Goal: Check status: Check status

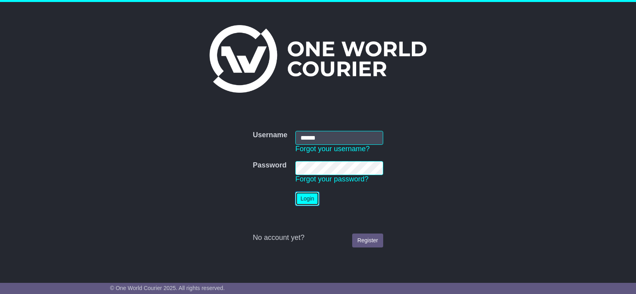
click at [301, 204] on button "Login" at bounding box center [307, 199] width 24 height 14
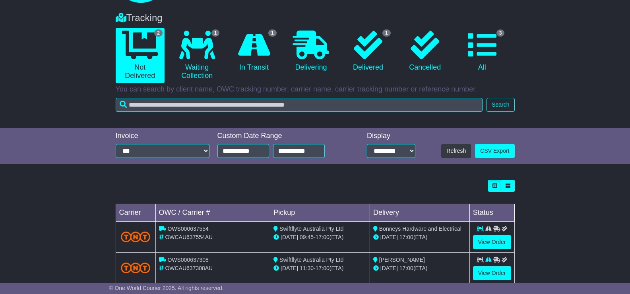
scroll to position [61, 0]
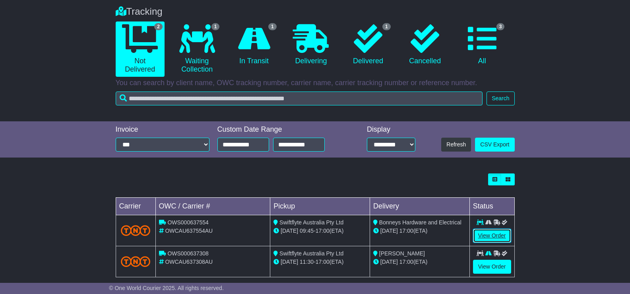
click at [498, 236] on link "View Order" at bounding box center [492, 236] width 38 height 14
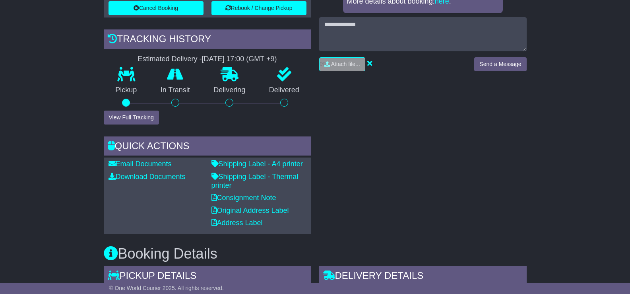
scroll to position [242, 0]
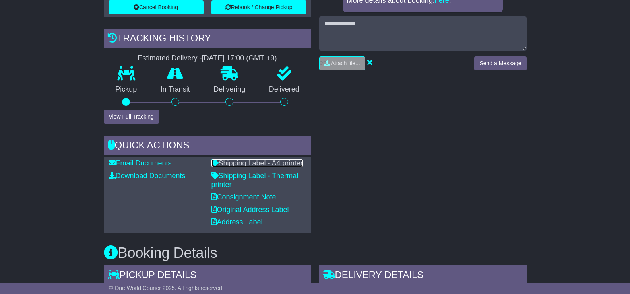
click at [287, 165] on link "Shipping Label - A4 printer" at bounding box center [257, 163] width 91 height 8
click at [241, 194] on link "Consignment Note" at bounding box center [244, 197] width 65 height 8
click at [264, 210] on link "Original Address Label" at bounding box center [251, 210] width 78 height 8
click at [264, 213] on link "Original Address Label" at bounding box center [251, 210] width 78 height 8
